Goal: Task Accomplishment & Management: Manage account settings

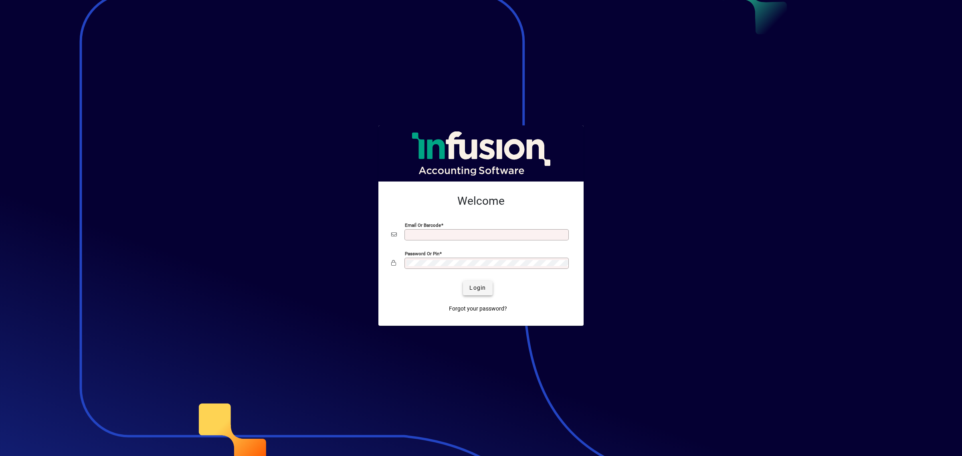
type input "**********"
click at [479, 288] on span "Login" at bounding box center [477, 288] width 16 height 8
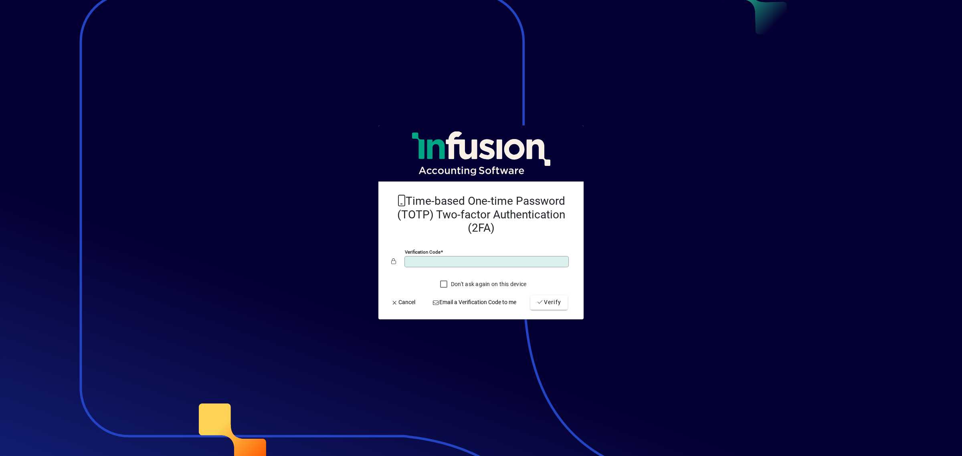
type input "******"
click at [530, 295] on button "Verify" at bounding box center [548, 302] width 37 height 14
